Goal: Task Accomplishment & Management: Use online tool/utility

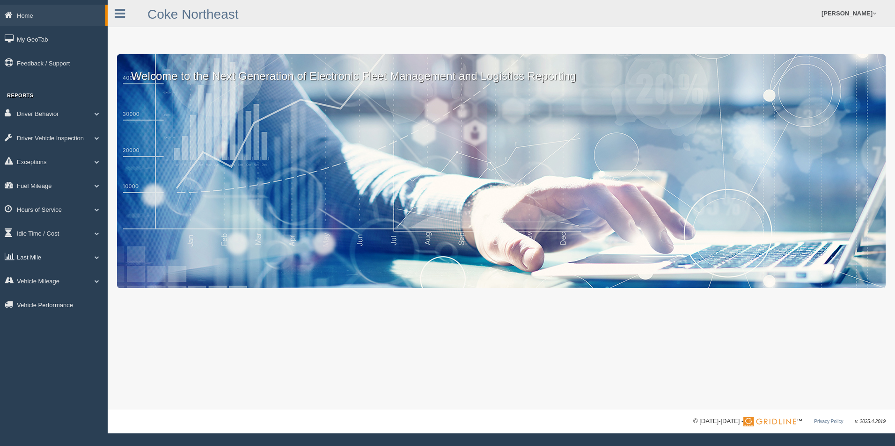
click at [95, 258] on span at bounding box center [97, 257] width 12 height 5
click at [57, 294] on link "Zone Editor" at bounding box center [61, 295] width 88 height 17
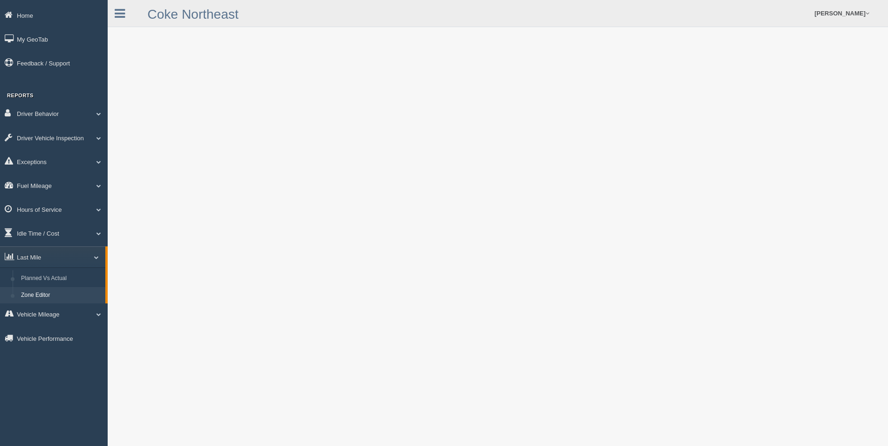
click at [317, 16] on div "Coke Northeast Eric Araujo Feedback/Support Log Off" at bounding box center [498, 13] width 780 height 27
click at [354, 19] on form "Eric Araujo Feedback/Support Log Off" at bounding box center [615, 13] width 546 height 27
click at [353, 19] on form "Eric Araujo Feedback/Support Log Off" at bounding box center [615, 13] width 546 height 27
